Goal: Navigation & Orientation: Find specific page/section

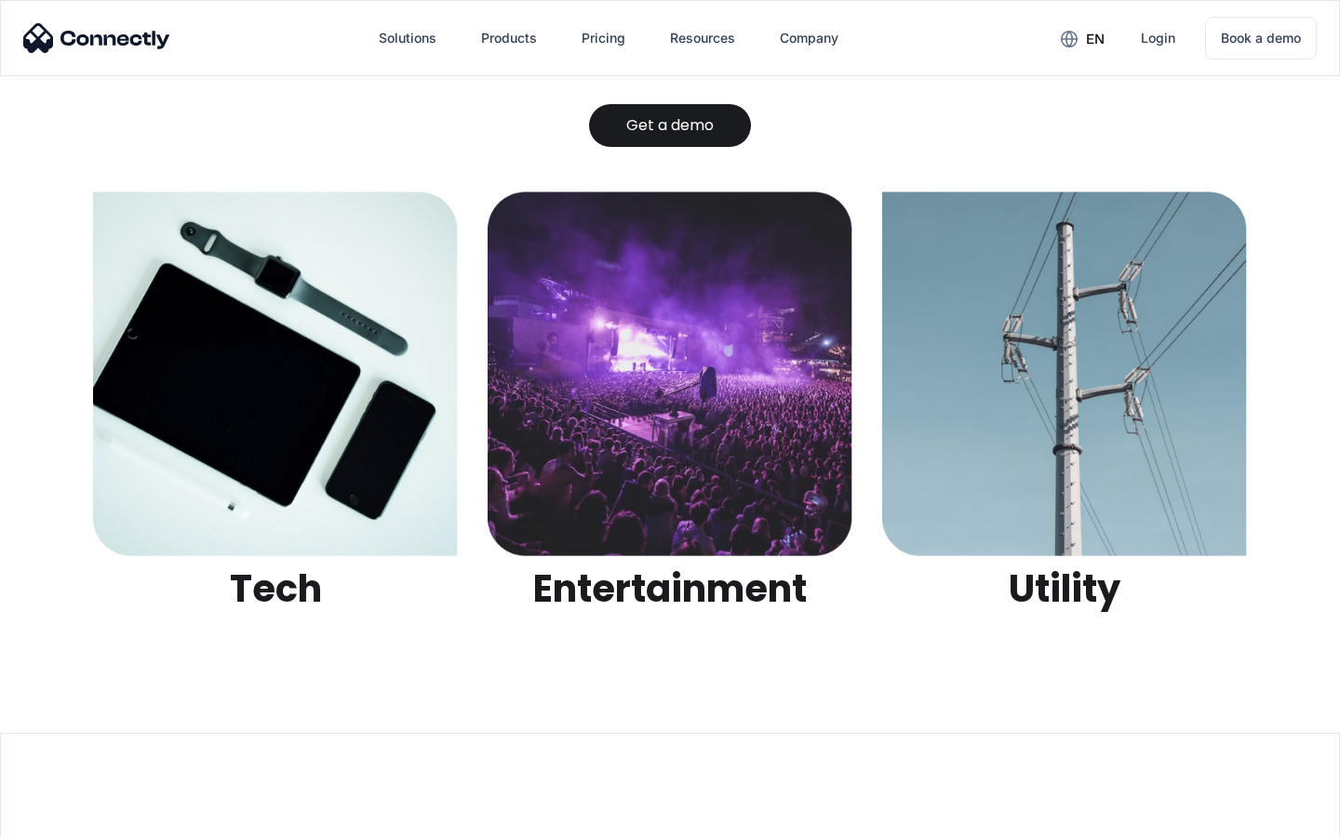
scroll to position [5869, 0]
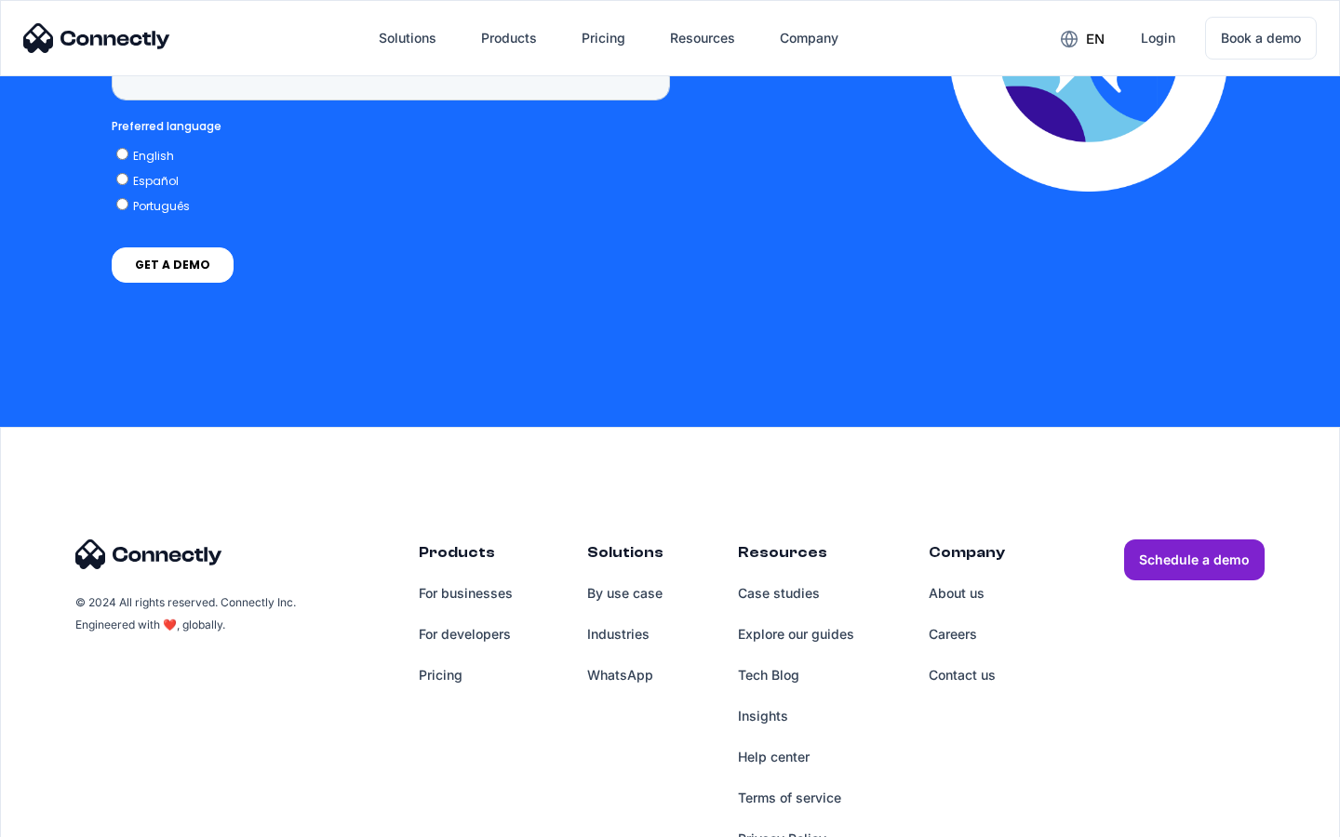
scroll to position [7668, 0]
